Goal: Transaction & Acquisition: Subscribe to service/newsletter

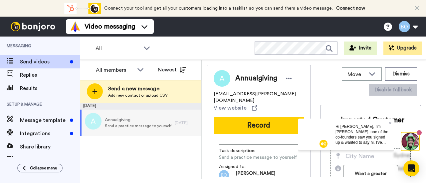
click at [369, 20] on div "Video messaging Help docs Settings My Profile Change Password Billing Affiliate…" at bounding box center [246, 27] width 360 height 20
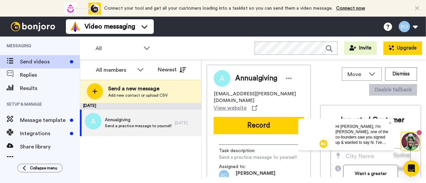
click at [394, 47] on icon at bounding box center [390, 47] width 5 height 5
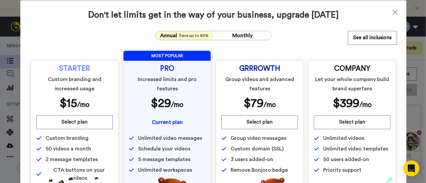
scroll to position [61, 0]
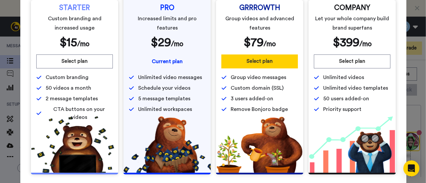
click at [251, 56] on button "Select plan" at bounding box center [259, 62] width 76 height 14
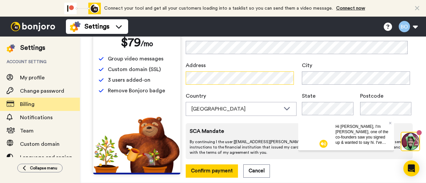
scroll to position [106, 0]
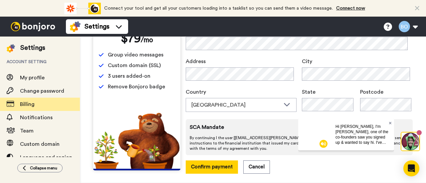
click at [389, 122] on icon at bounding box center [389, 123] width 3 height 3
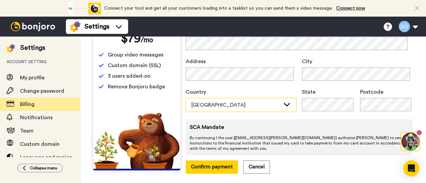
click at [249, 110] on div "Australia" at bounding box center [241, 104] width 110 height 13
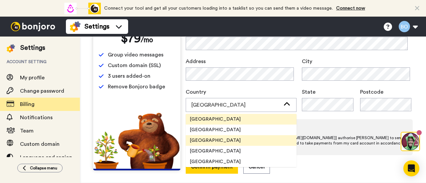
click at [233, 141] on li "United States" at bounding box center [241, 140] width 111 height 11
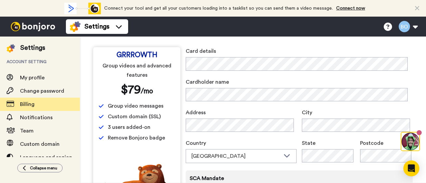
scroll to position [112, 0]
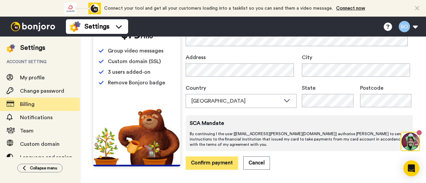
click at [217, 159] on button "Confirm payment" at bounding box center [212, 163] width 52 height 13
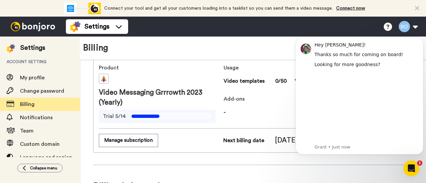
scroll to position [44, 0]
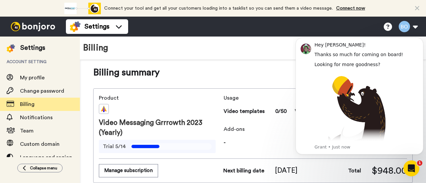
scroll to position [12, 0]
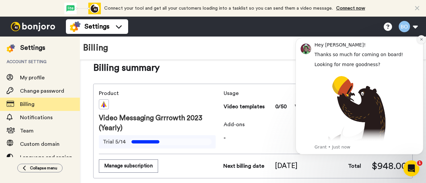
click at [419, 40] on icon "Dismiss notification" at bounding box center [421, 40] width 4 height 4
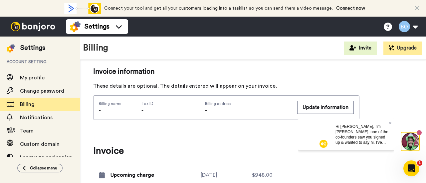
scroll to position [240, 0]
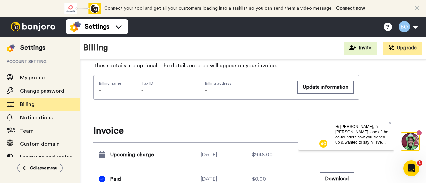
click at [117, 154] on span "Upcoming charge" at bounding box center [132, 155] width 44 height 8
click at [391, 122] on icon at bounding box center [390, 123] width 3 height 4
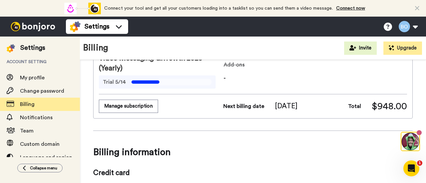
scroll to position [0, 0]
